Goal: Task Accomplishment & Management: Manage account settings

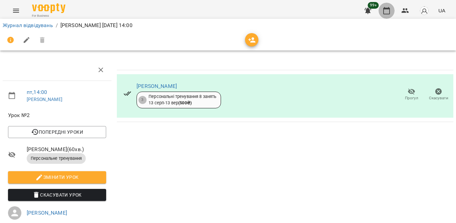
click at [386, 12] on icon "button" at bounding box center [387, 11] width 8 height 8
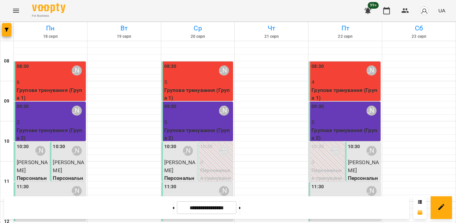
scroll to position [229, 0]
click at [385, 10] on icon "button" at bounding box center [387, 11] width 8 height 8
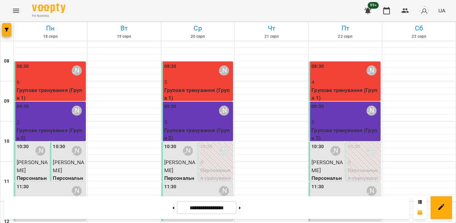
scroll to position [267, 0]
click at [389, 13] on icon "button" at bounding box center [387, 11] width 8 height 8
click at [241, 207] on icon at bounding box center [240, 207] width 2 height 3
type input "**********"
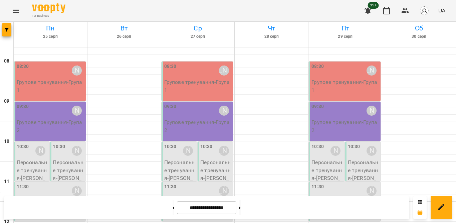
scroll to position [33, 0]
